Goal: Transaction & Acquisition: Purchase product/service

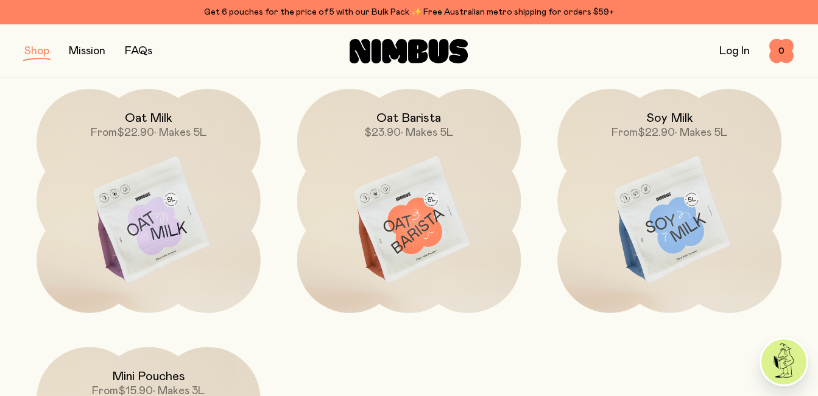
scroll to position [183, 0]
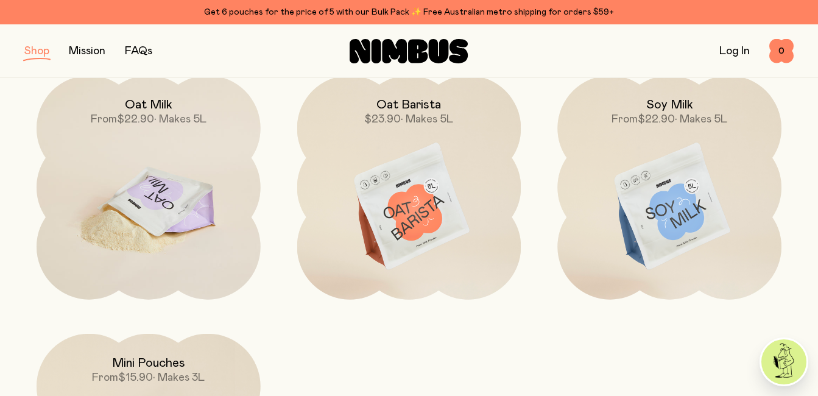
click at [152, 101] on h2 "Oat Milk" at bounding box center [149, 104] width 48 height 15
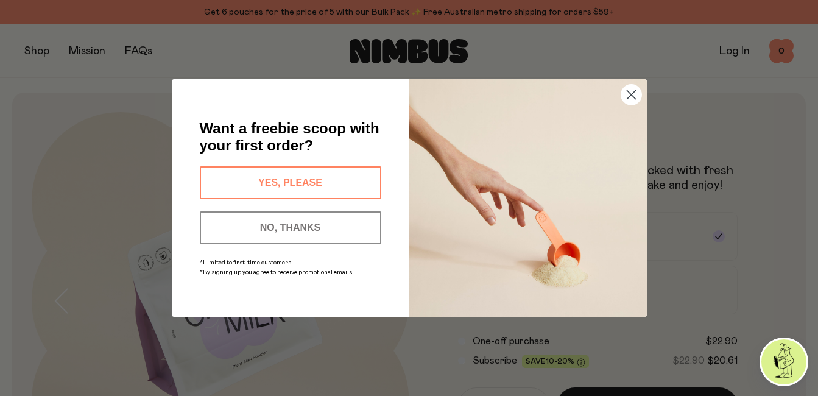
click at [632, 96] on icon "Close dialog" at bounding box center [631, 95] width 9 height 9
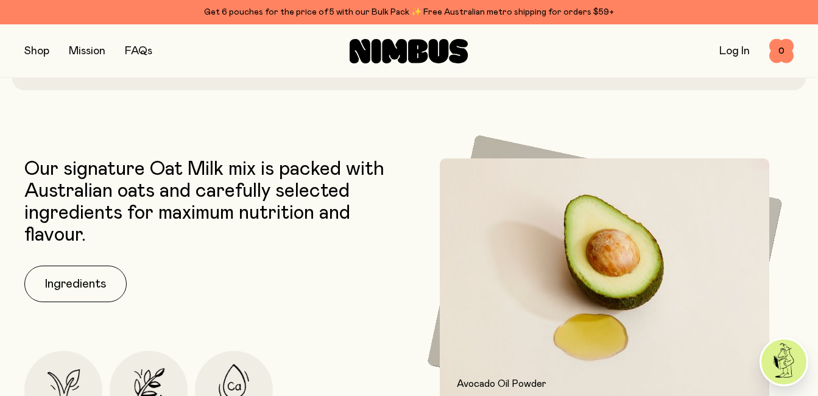
scroll to position [427, 0]
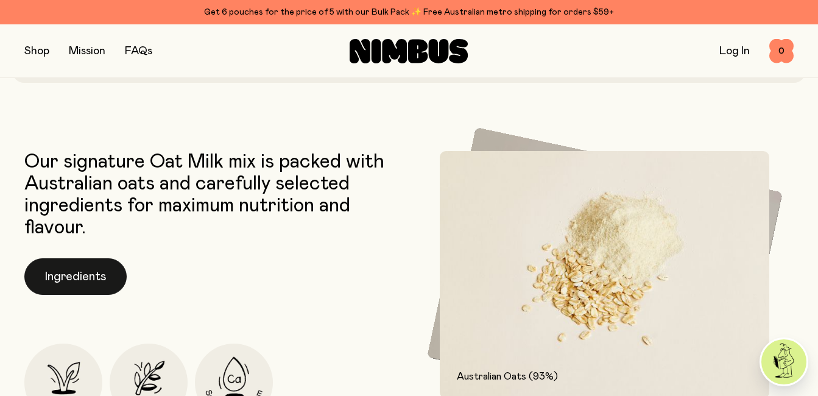
click at [74, 277] on button "Ingredients" at bounding box center [75, 276] width 102 height 37
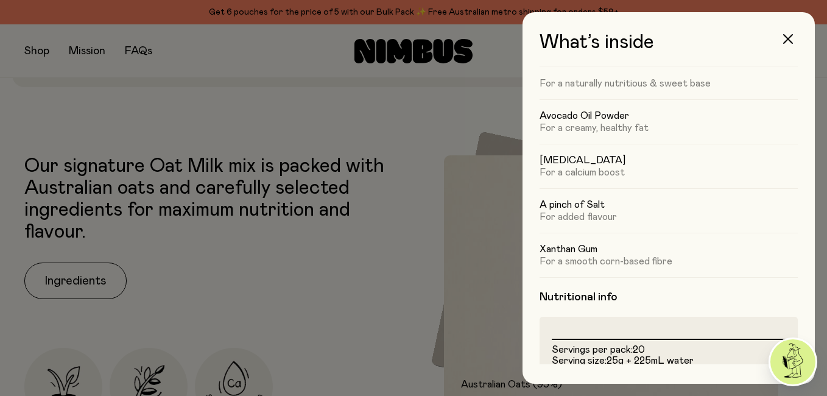
scroll to position [122, 0]
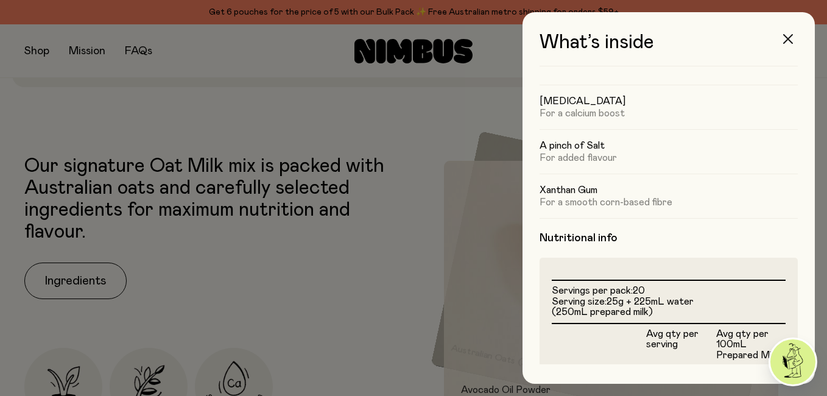
click at [784, 37] on icon "button" at bounding box center [789, 39] width 10 height 10
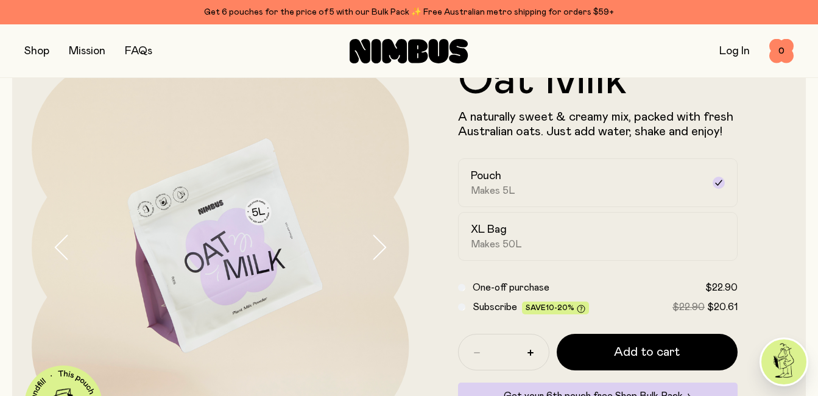
scroll to position [0, 0]
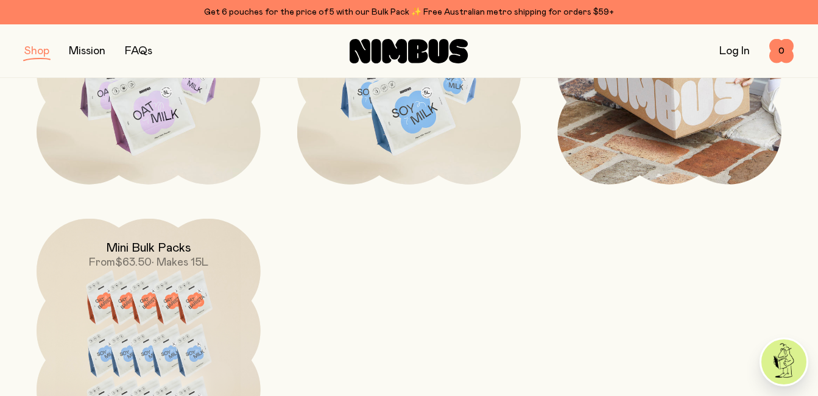
scroll to position [1158, 0]
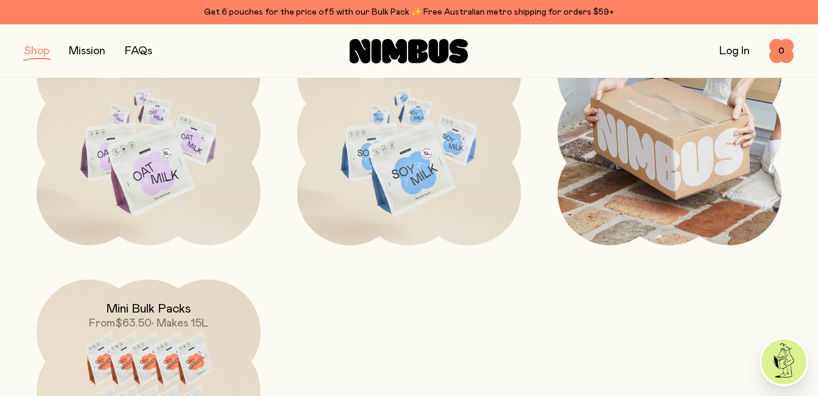
click at [657, 170] on img at bounding box center [670, 133] width 224 height 224
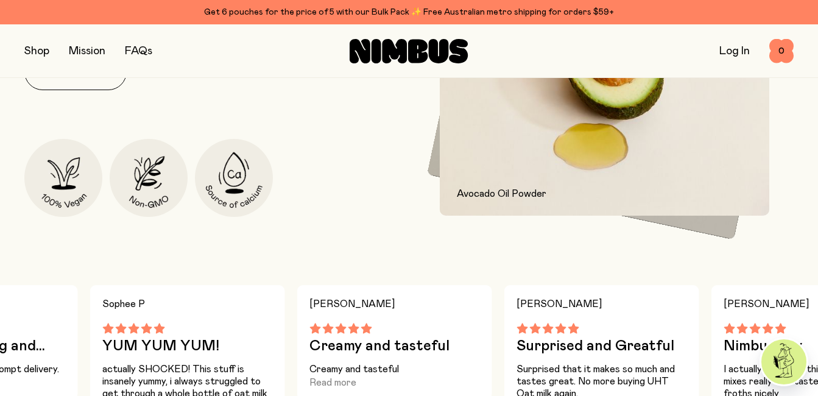
scroll to position [792, 0]
